Goal: Complete application form

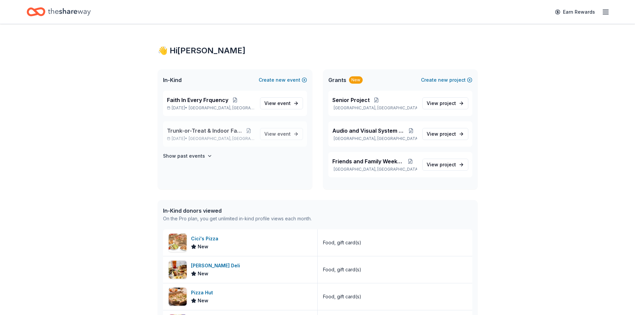
click at [200, 134] on span "Trunk-or-Treat & Indoor Fall Fest" at bounding box center [205, 131] width 76 height 8
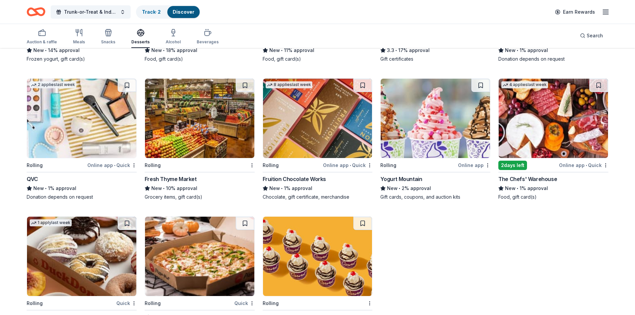
scroll to position [797, 0]
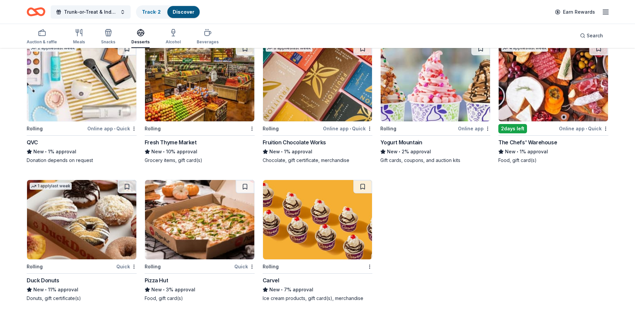
click at [210, 216] on img at bounding box center [199, 219] width 109 height 79
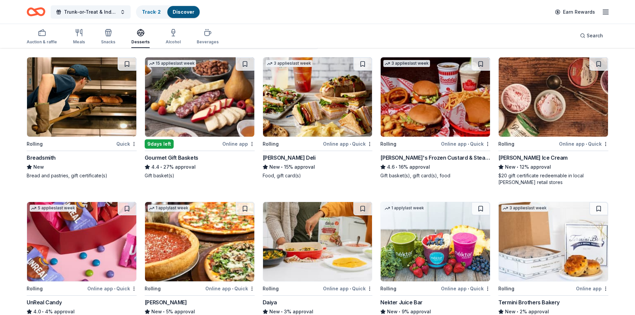
scroll to position [64, 0]
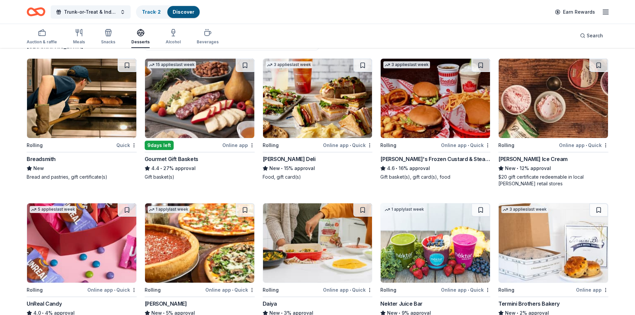
click at [409, 161] on div "Freddy's Frozen Custard & Steakburgers" at bounding box center [435, 159] width 110 height 8
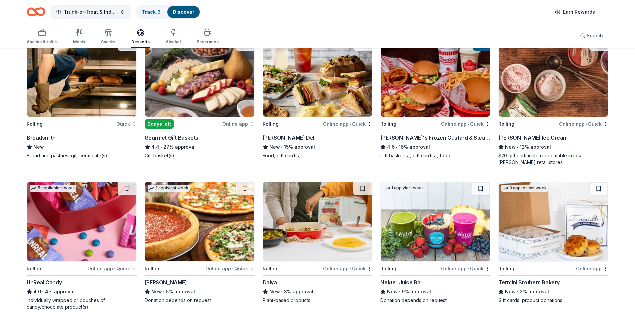
scroll to position [98, 0]
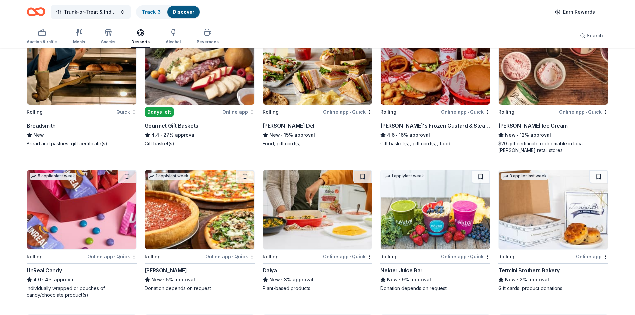
click at [328, 77] on img at bounding box center [317, 64] width 109 height 79
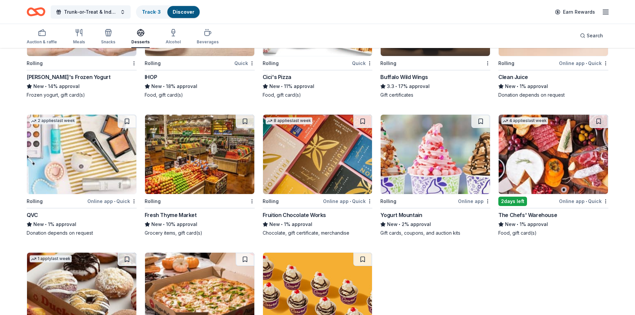
scroll to position [797, 0]
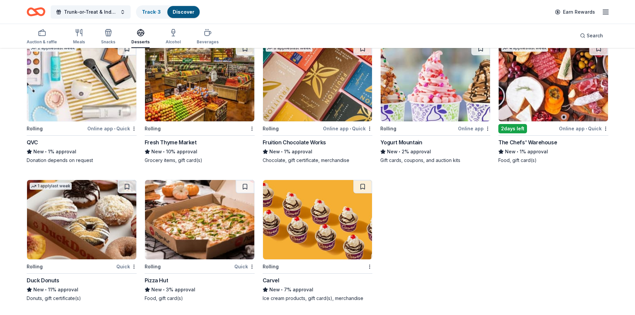
click at [222, 236] on img at bounding box center [199, 219] width 109 height 79
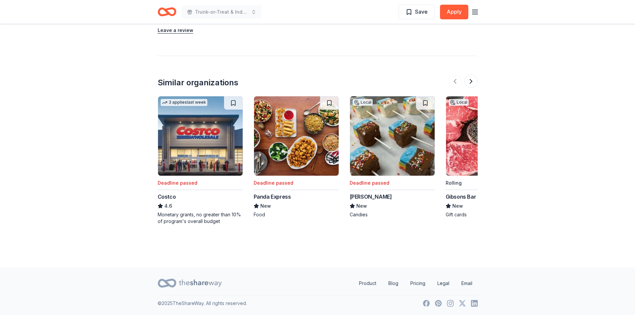
scroll to position [622, 0]
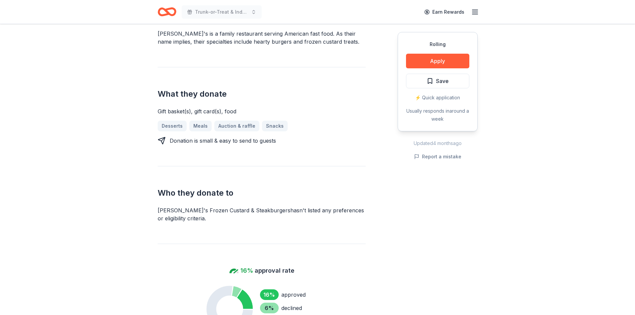
scroll to position [300, 0]
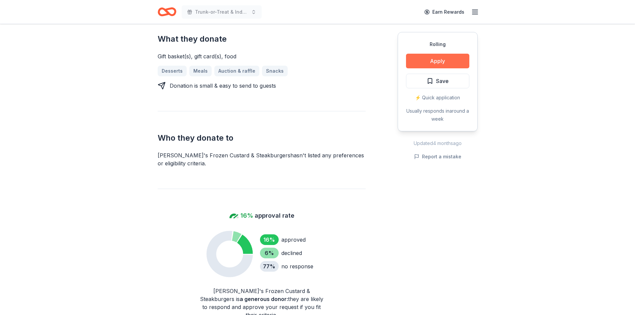
click at [437, 61] on button "Apply" at bounding box center [437, 61] width 63 height 15
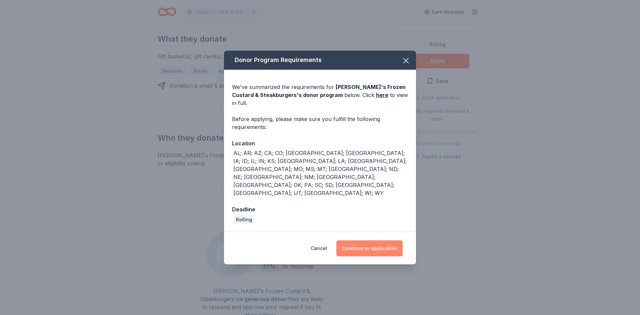
click at [362, 240] on button "Continue to application" at bounding box center [369, 248] width 66 height 16
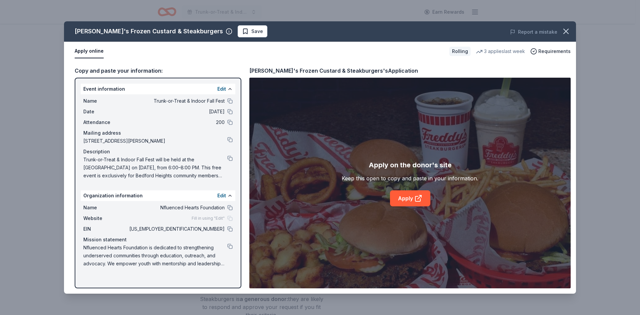
click at [430, 199] on div "Apply on the donor's site Keep this open to copy and paste in your information.…" at bounding box center [409, 183] width 137 height 47
click at [420, 199] on icon at bounding box center [418, 198] width 8 height 8
click at [569, 32] on icon "button" at bounding box center [565, 31] width 9 height 9
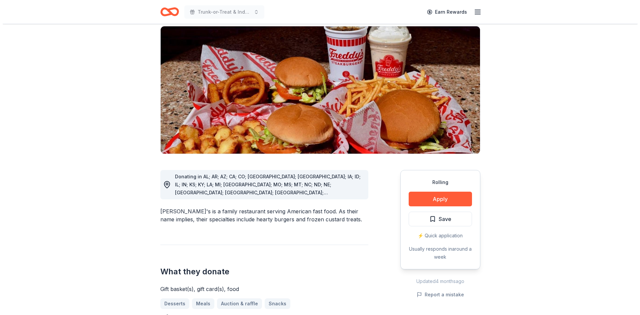
scroll to position [67, 0]
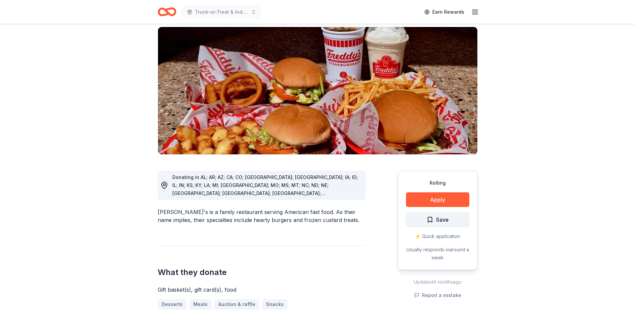
click at [432, 215] on span "Save" at bounding box center [437, 219] width 22 height 9
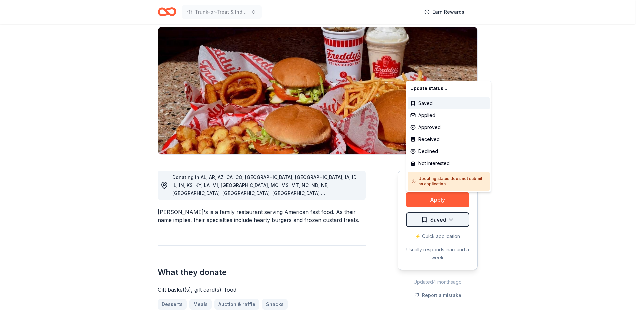
click at [451, 202] on html "Trunk-or-Treat & Indoor Fall Fest Earn Rewards Rolling Share Freddy's Frozen Cu…" at bounding box center [320, 90] width 640 height 315
click at [437, 117] on div "Applied" at bounding box center [448, 115] width 82 height 12
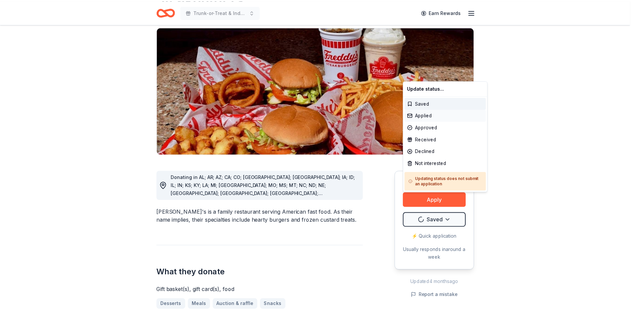
scroll to position [0, 0]
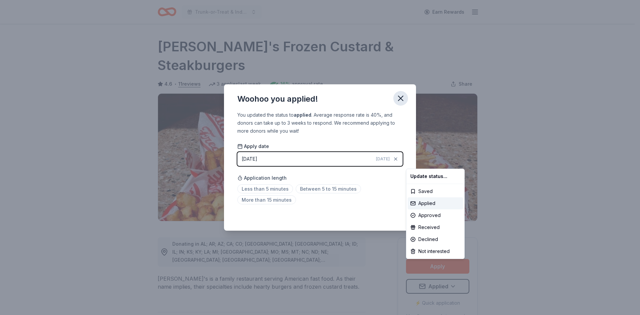
click at [403, 100] on html "Trunk-or-Treat & Indoor Fall Fest Earn Rewards Rolling Share Freddy's Frozen Cu…" at bounding box center [320, 157] width 640 height 315
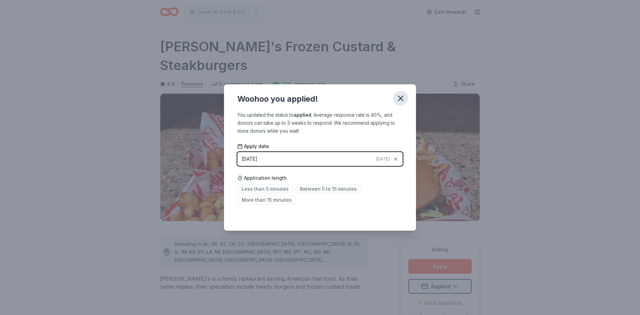
click at [403, 100] on icon "button" at bounding box center [400, 98] width 5 height 5
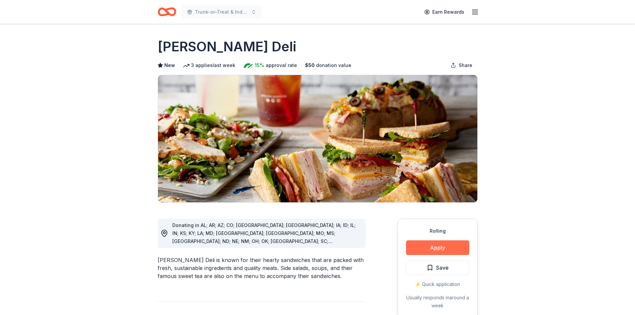
click at [436, 248] on button "Apply" at bounding box center [437, 247] width 63 height 15
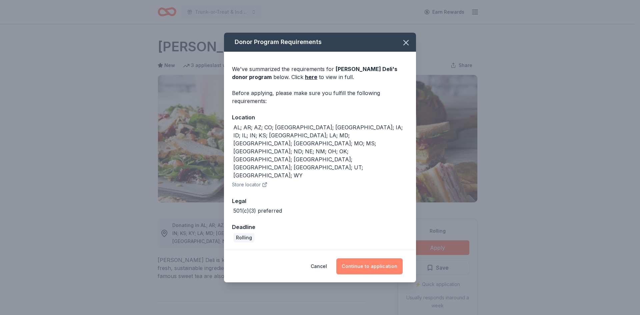
click at [378, 258] on button "Continue to application" at bounding box center [369, 266] width 66 height 16
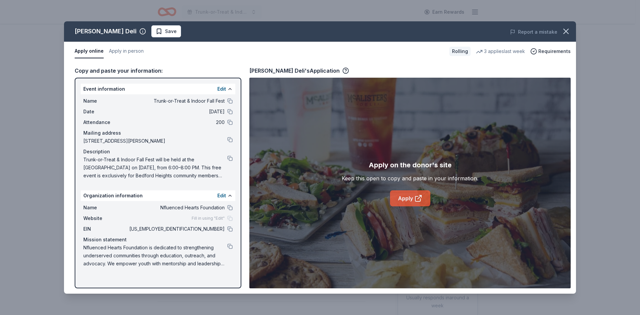
click at [402, 199] on link "Apply" at bounding box center [410, 198] width 40 height 16
click at [565, 30] on icon "button" at bounding box center [565, 31] width 9 height 9
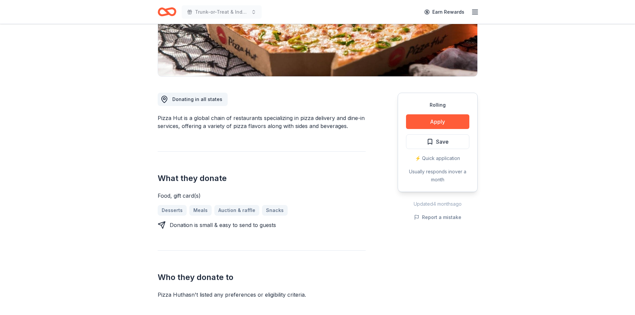
scroll to position [133, 0]
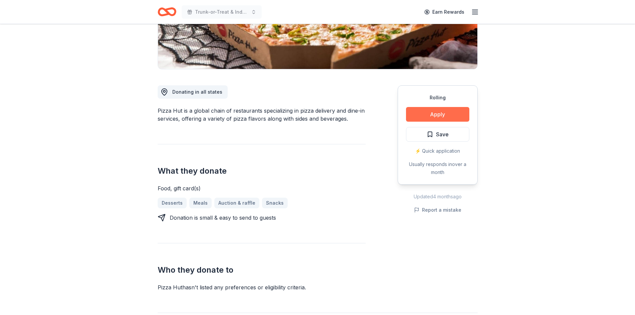
click at [441, 112] on button "Apply" at bounding box center [437, 114] width 63 height 15
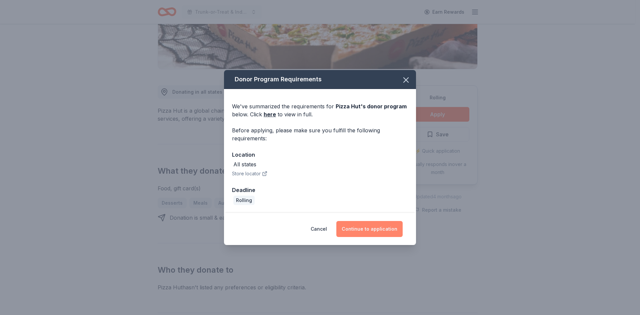
click at [372, 227] on button "Continue to application" at bounding box center [369, 229] width 66 height 16
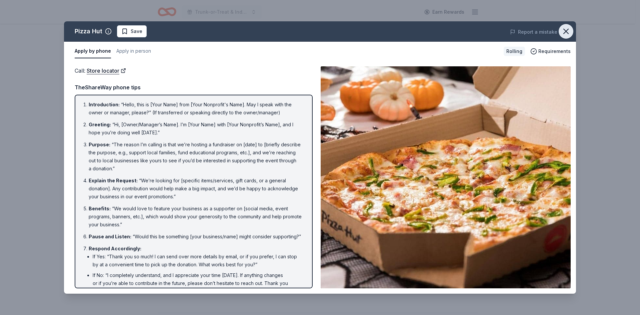
click at [567, 26] on button "button" at bounding box center [565, 31] width 15 height 15
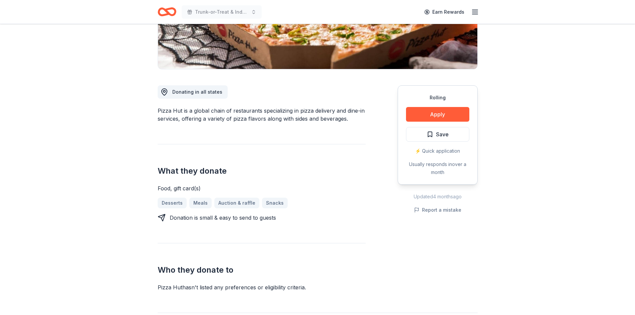
drag, startPoint x: 443, startPoint y: 115, endPoint x: 362, endPoint y: 186, distance: 107.7
click at [399, 159] on div "Rolling Apply Save ⚡️ Quick application Usually responds in over a month" at bounding box center [437, 134] width 80 height 99
